Goal: Find specific page/section: Find specific page/section

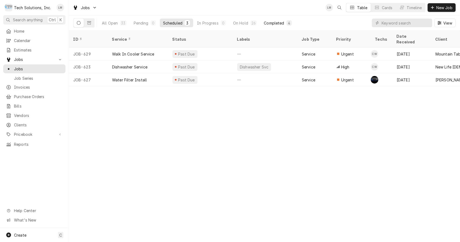
click at [275, 22] on div "Completed" at bounding box center [274, 23] width 20 height 6
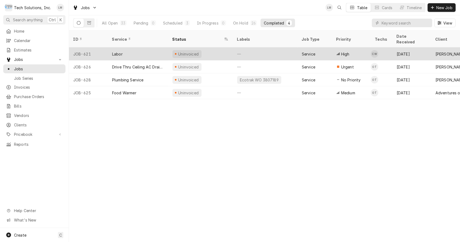
click at [115, 51] on div "Labor" at bounding box center [117, 54] width 11 height 6
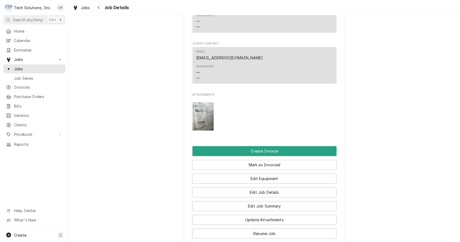
scroll to position [865, 0]
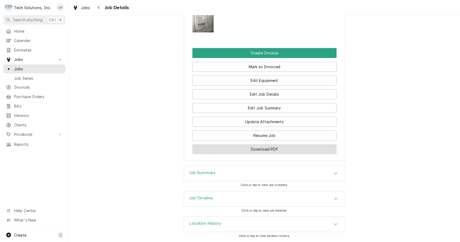
click at [293, 149] on button "Download PDF" at bounding box center [264, 149] width 144 height 10
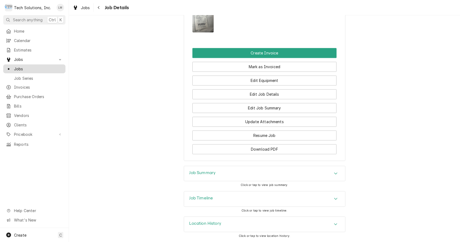
click at [20, 66] on span "Jobs" at bounding box center [38, 69] width 49 height 6
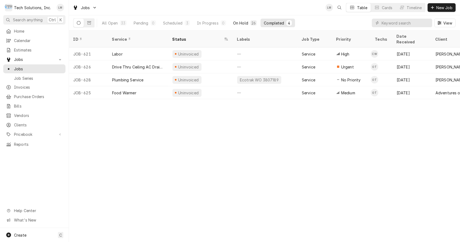
click at [248, 19] on button "On Hold 26" at bounding box center [245, 23] width 30 height 9
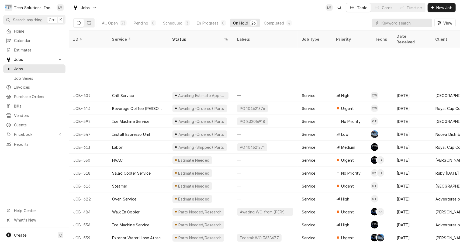
scroll to position [124, 0]
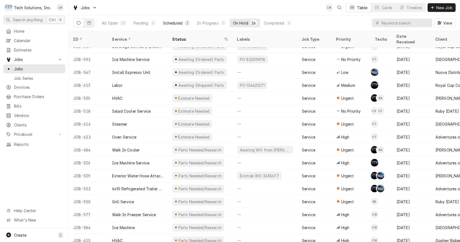
click at [178, 24] on div "Scheduled" at bounding box center [172, 23] width 19 height 6
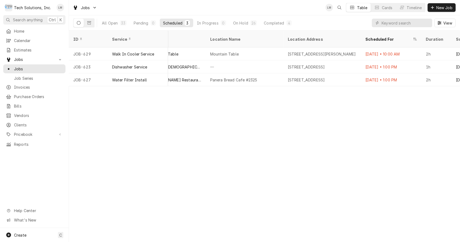
scroll to position [0, 286]
click at [274, 25] on div "Completed" at bounding box center [274, 23] width 20 height 6
